Goal: Transaction & Acquisition: Purchase product/service

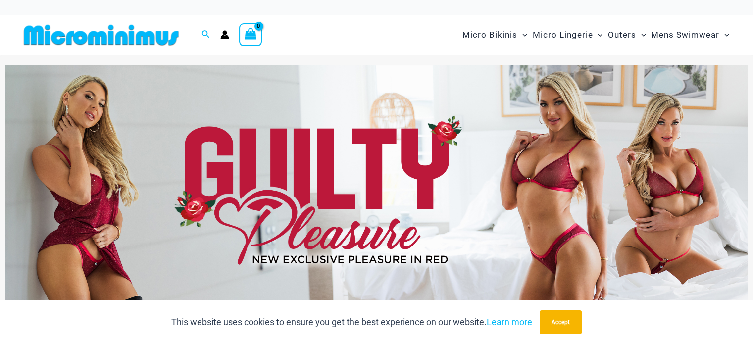
type input "**********"
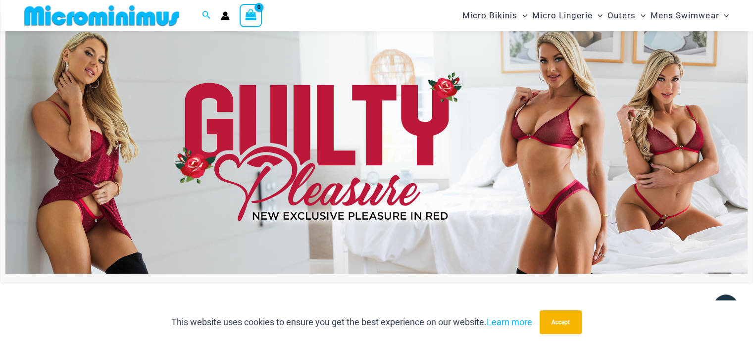
scroll to position [36, 0]
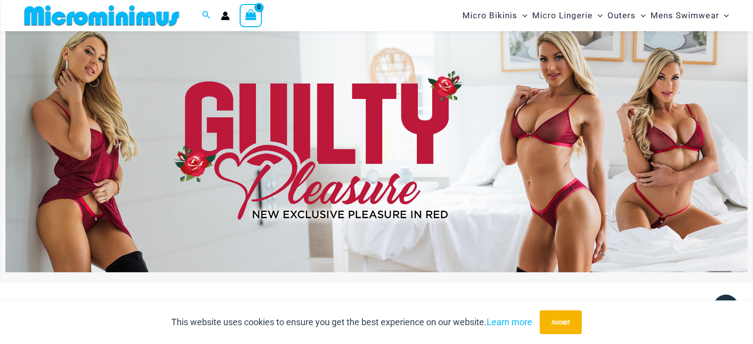
click at [667, 173] on img at bounding box center [376, 146] width 742 height 252
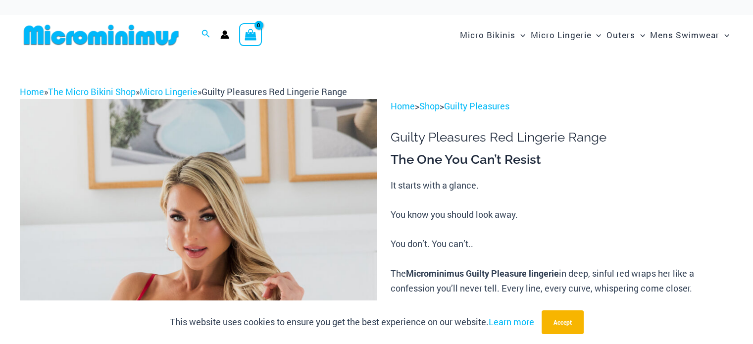
type input "**********"
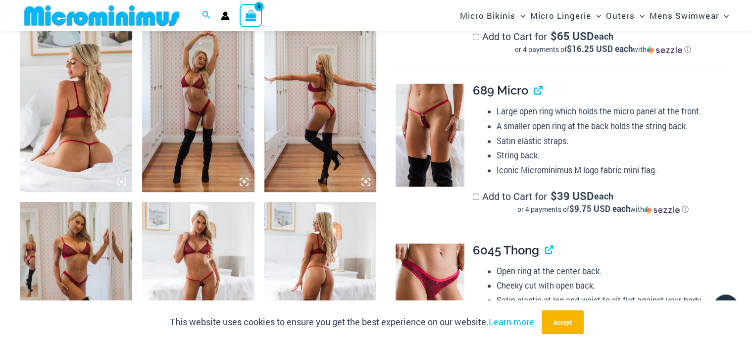
scroll to position [576, 0]
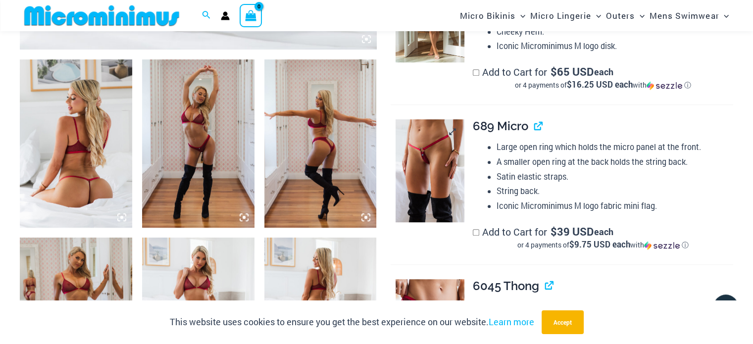
click at [418, 156] on img at bounding box center [430, 170] width 68 height 102
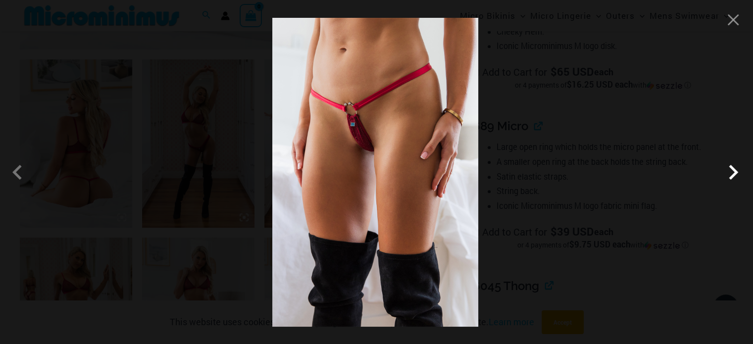
click at [735, 172] on span at bounding box center [733, 172] width 30 height 30
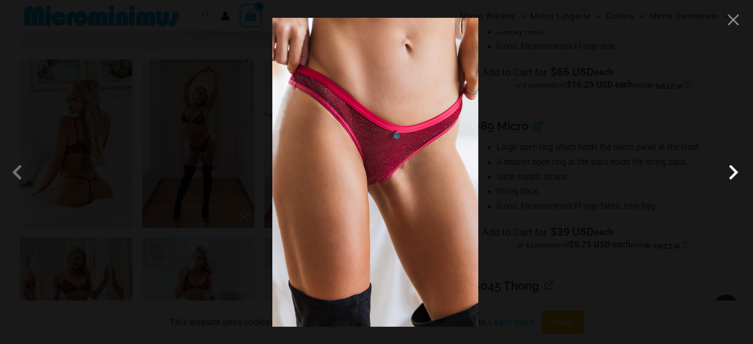
click at [735, 172] on span at bounding box center [733, 172] width 30 height 30
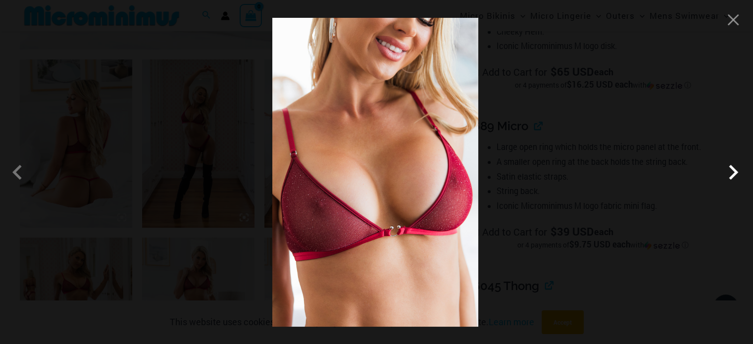
click at [735, 172] on span at bounding box center [733, 172] width 30 height 30
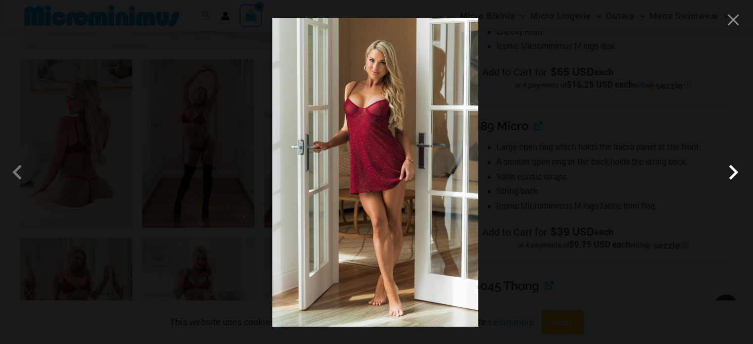
click at [735, 172] on span at bounding box center [733, 172] width 30 height 30
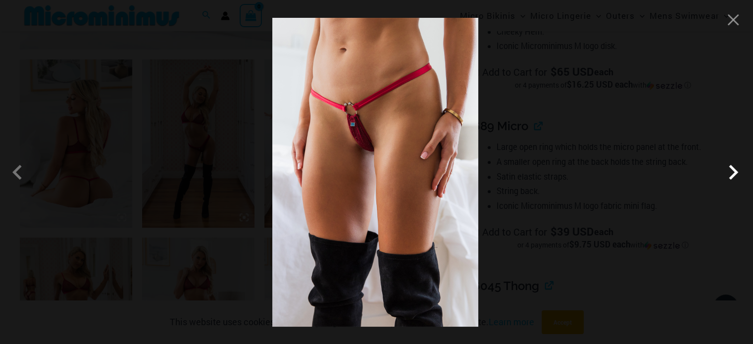
click at [735, 172] on span at bounding box center [733, 172] width 30 height 30
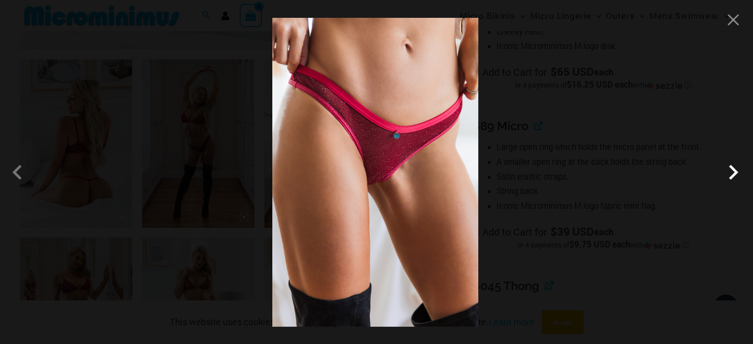
click at [735, 172] on span at bounding box center [733, 172] width 30 height 30
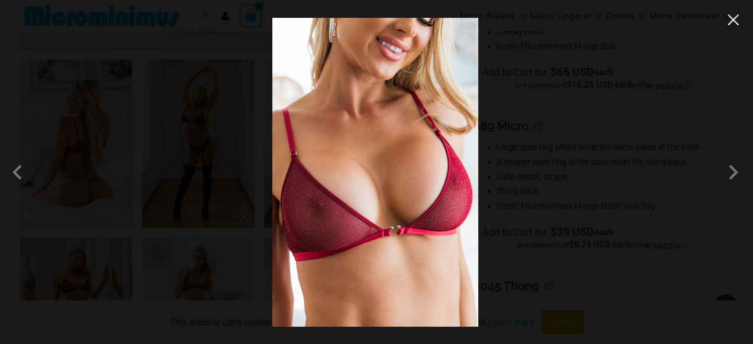
click at [730, 21] on button "Close" at bounding box center [733, 19] width 15 height 15
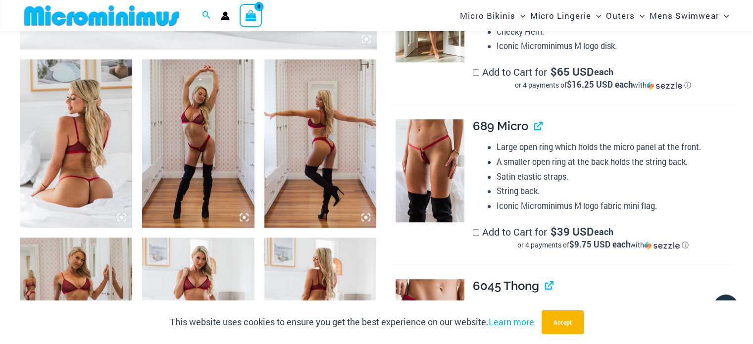
click at [83, 145] on img at bounding box center [76, 143] width 112 height 168
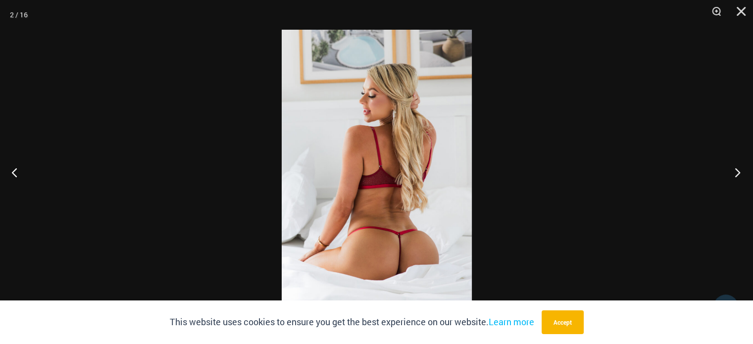
click at [735, 171] on button "Next" at bounding box center [734, 173] width 37 height 50
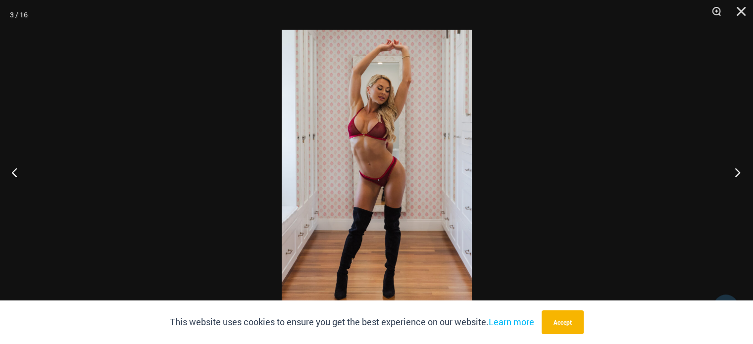
click at [735, 171] on button "Next" at bounding box center [734, 173] width 37 height 50
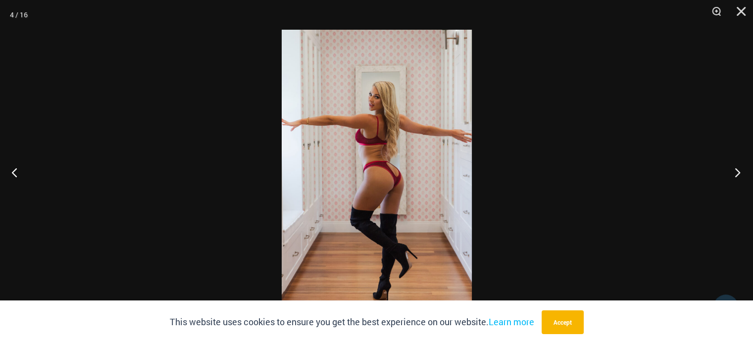
click at [735, 171] on button "Next" at bounding box center [734, 173] width 37 height 50
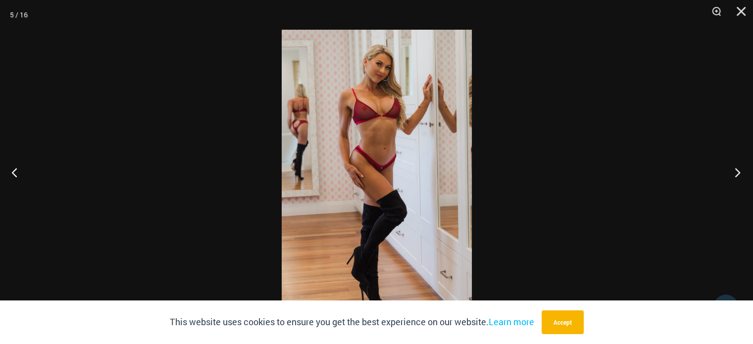
click at [735, 171] on button "Next" at bounding box center [734, 173] width 37 height 50
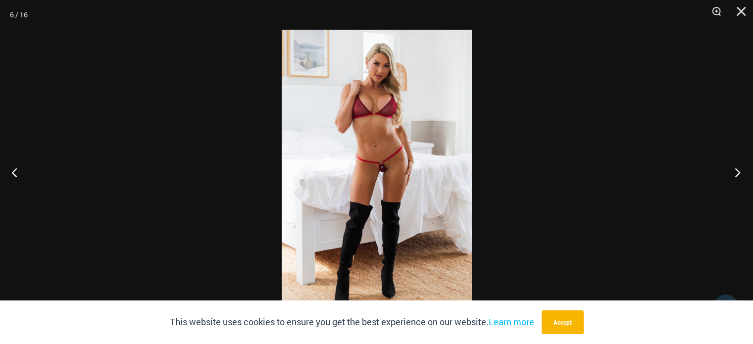
click at [735, 171] on button "Next" at bounding box center [734, 173] width 37 height 50
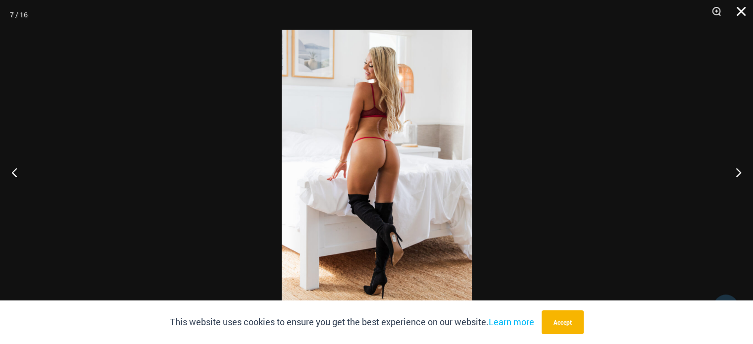
click at [738, 8] on button "Close" at bounding box center [737, 15] width 25 height 30
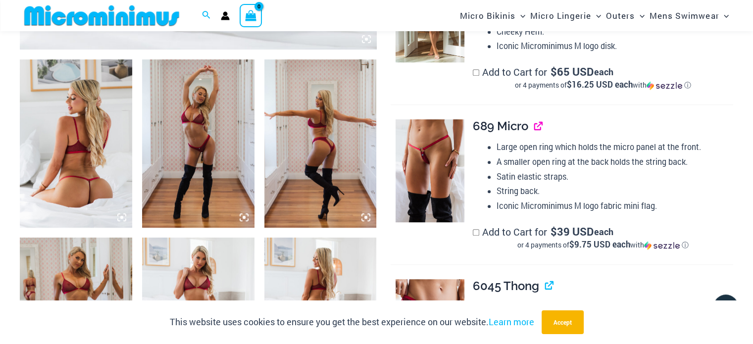
click at [534, 128] on link "View product" at bounding box center [534, 126] width 0 height 14
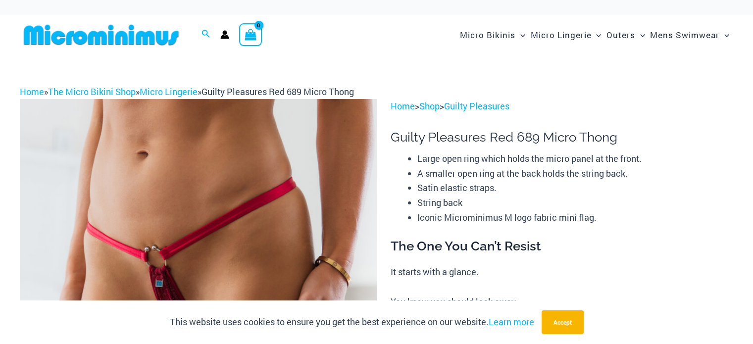
type input "**********"
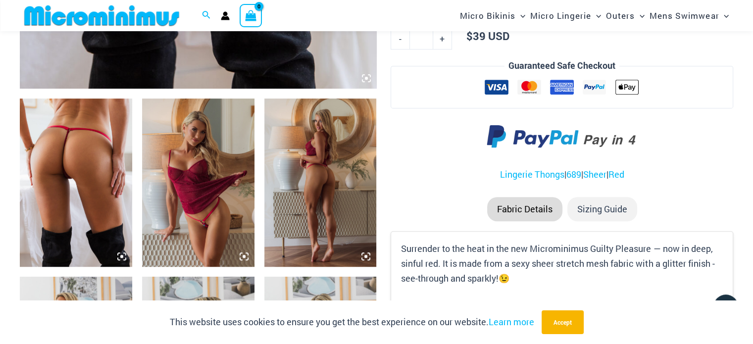
scroll to position [523, 0]
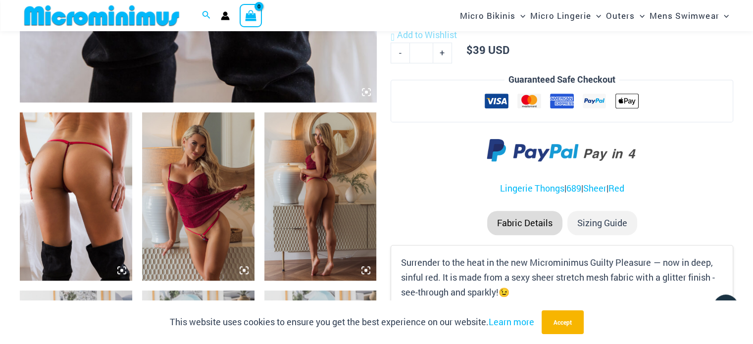
click at [65, 186] on img at bounding box center [76, 196] width 112 height 168
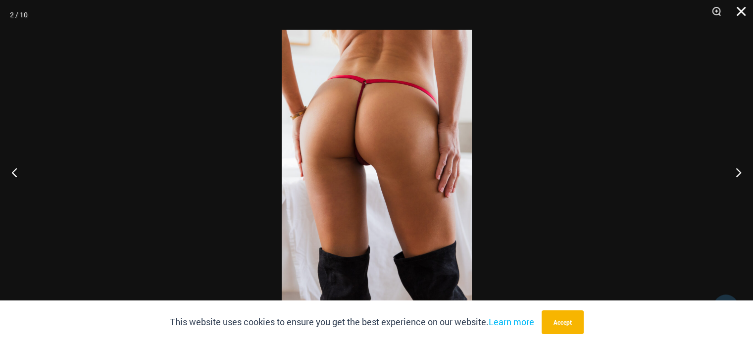
click at [739, 9] on button "Close" at bounding box center [737, 15] width 25 height 30
